Goal: Transaction & Acquisition: Purchase product/service

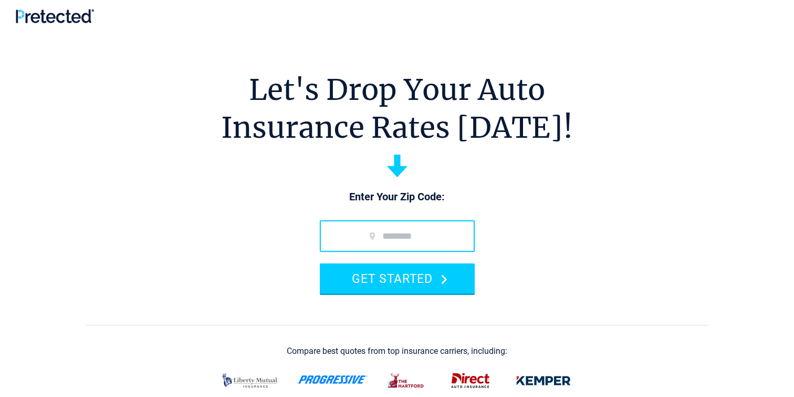
click at [359, 242] on input "zip code" at bounding box center [397, 236] width 155 height 32
type input "*****"
click at [320, 263] on button "GET STARTED" at bounding box center [397, 278] width 155 height 30
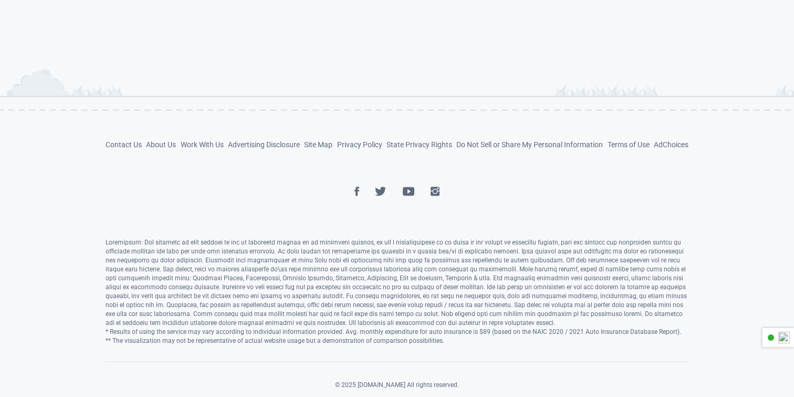
click at [417, 208] on section "Contact Us About Us Work With Us Advertising Disclosure Site Map Privacy Policy…" at bounding box center [397, 180] width 794 height 114
